Goal: Navigation & Orientation: Find specific page/section

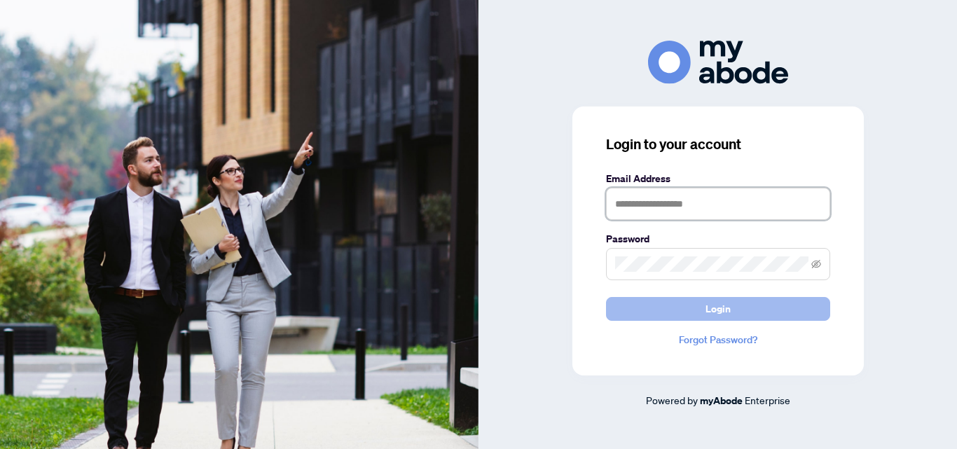
type input "**********"
click at [733, 313] on button "Login" at bounding box center [718, 309] width 224 height 24
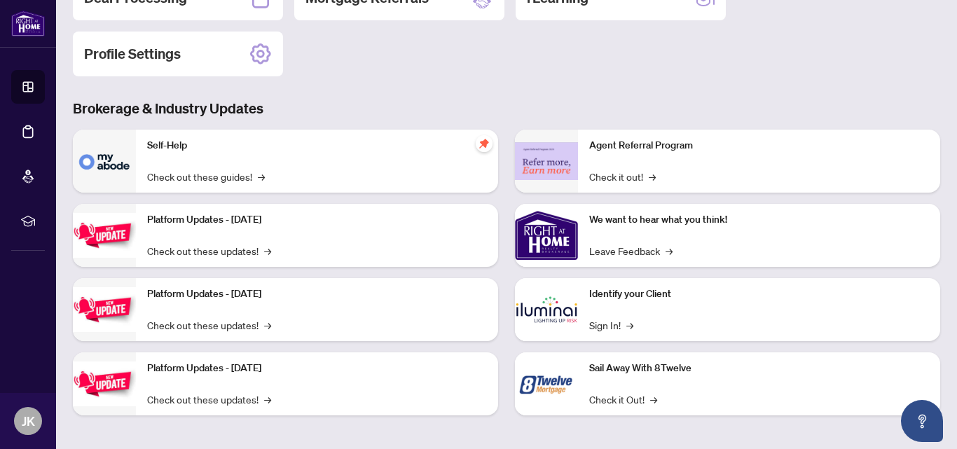
scroll to position [199, 0]
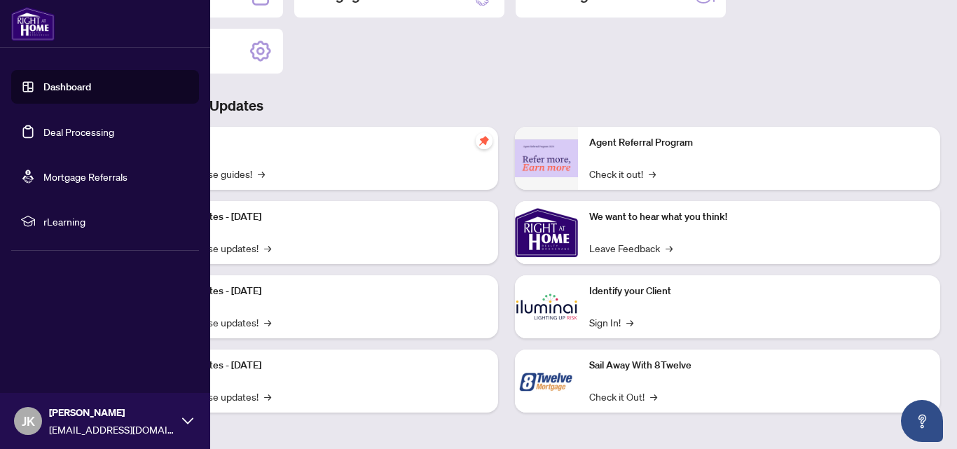
click at [69, 93] on link "Dashboard" at bounding box center [67, 87] width 48 height 13
click at [69, 87] on link "Dashboard" at bounding box center [67, 87] width 48 height 13
click at [186, 426] on icon at bounding box center [187, 421] width 11 height 11
